Goal: Transaction & Acquisition: Subscribe to service/newsletter

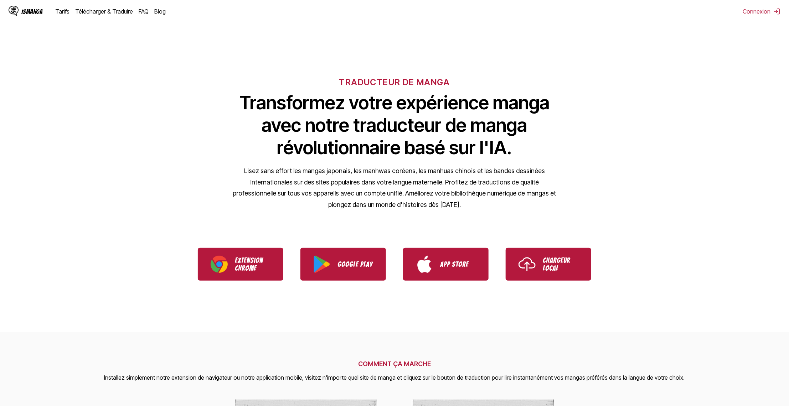
click at [372, 80] on h6 "TRADUCTEUR DE MANGA" at bounding box center [394, 82] width 111 height 10
click at [355, 108] on h1 "Transformez votre expérience manga avec notre traducteur de manga révolutionnai…" at bounding box center [394, 125] width 328 height 67
click at [354, 109] on h1 "Transformez votre expérience manga avec notre traducteur de manga révolutionnai…" at bounding box center [394, 125] width 328 height 67
click at [101, 13] on link "Télécharger & Traduire" at bounding box center [105, 11] width 58 height 7
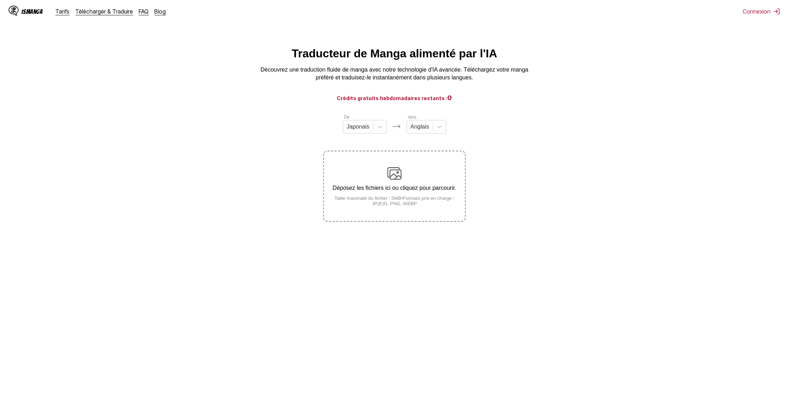
click at [66, 12] on link "Tarifs" at bounding box center [63, 11] width 14 height 7
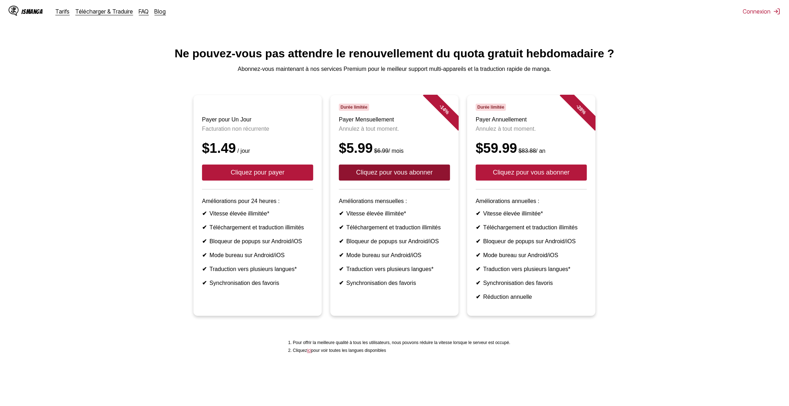
click at [418, 181] on button "Cliquez pour vous abonner" at bounding box center [394, 173] width 111 height 16
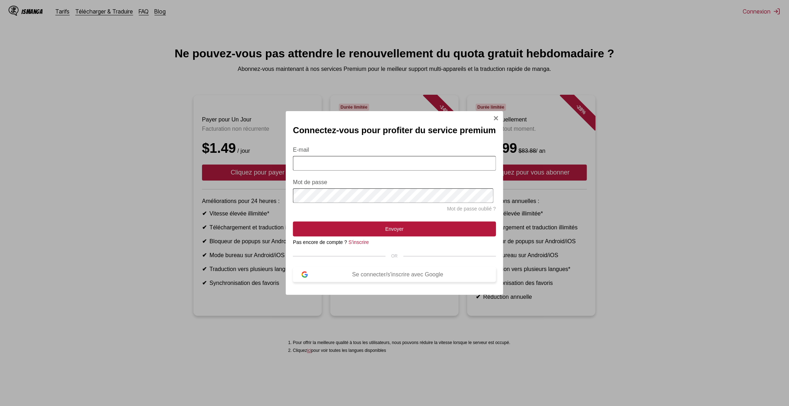
click at [372, 277] on div "Se connecter/s'inscrire avec Google" at bounding box center [397, 274] width 179 height 6
